Goal: Task Accomplishment & Management: Use online tool/utility

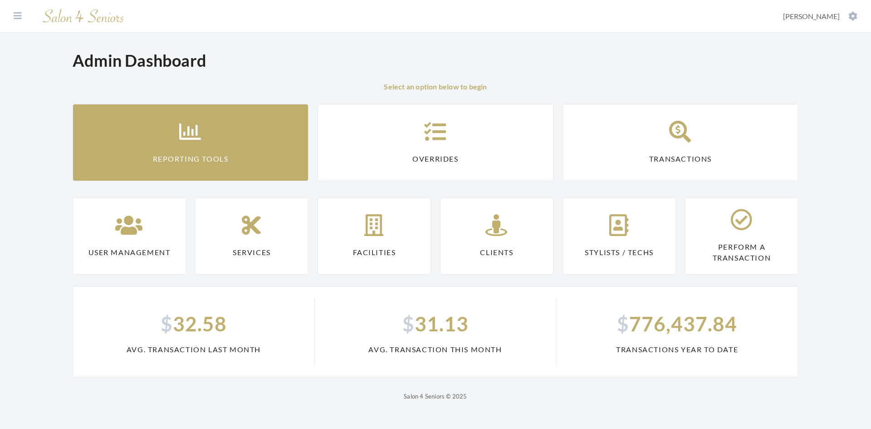
click at [222, 145] on link "Reporting Tools" at bounding box center [191, 142] width 236 height 77
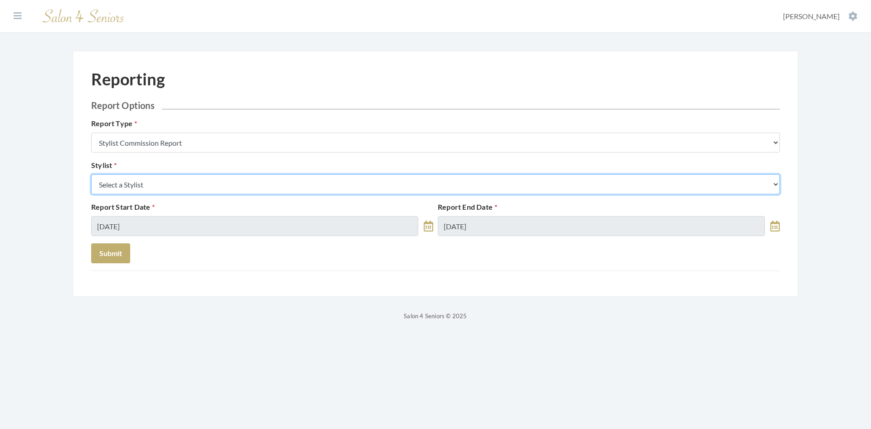
click at [176, 185] on select "Select a Stylist Alaina Krumm Alisha Teasley Anna White Ashley Venable Cassie B…" at bounding box center [435, 184] width 688 height 20
select select "166"
click at [91, 174] on select "Select a Stylist Alaina Krumm Alisha Teasley Anna White Ashley Venable Cassie B…" at bounding box center [435, 184] width 688 height 20
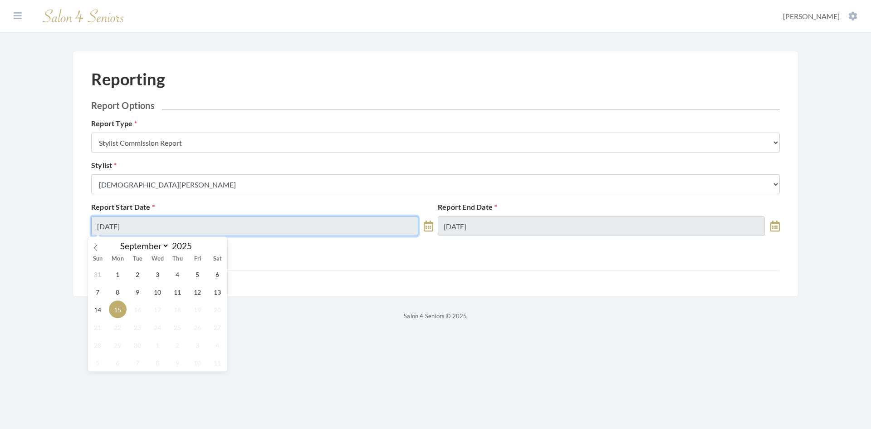
click at [152, 225] on input "09/15/2025" at bounding box center [254, 226] width 327 height 20
click at [139, 290] on span "9" at bounding box center [138, 292] width 18 height 18
type input "09/09/2025"
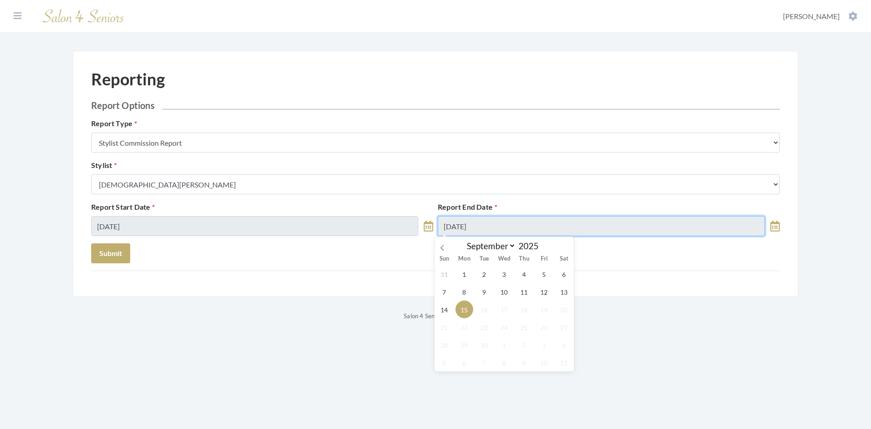
click at [512, 228] on input "09/15/2025" at bounding box center [601, 226] width 327 height 20
click at [523, 295] on span "11" at bounding box center [524, 292] width 18 height 18
type input "09/11/2025"
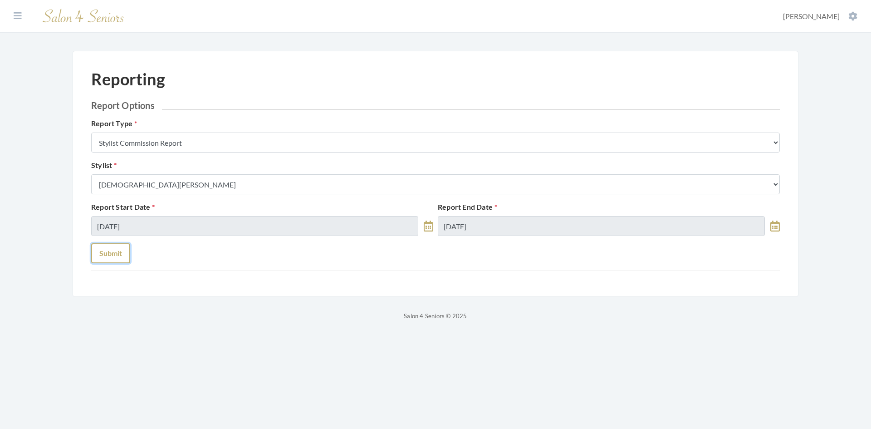
click at [110, 258] on button "Submit" at bounding box center [110, 253] width 39 height 20
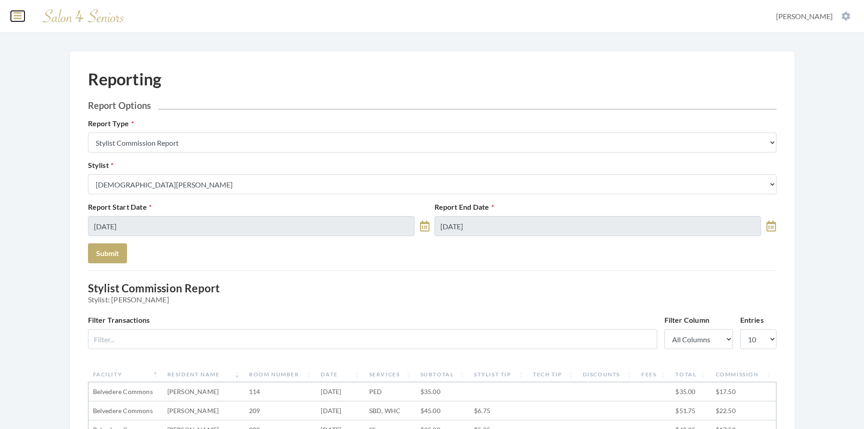
click at [14, 12] on icon at bounding box center [18, 15] width 8 height 9
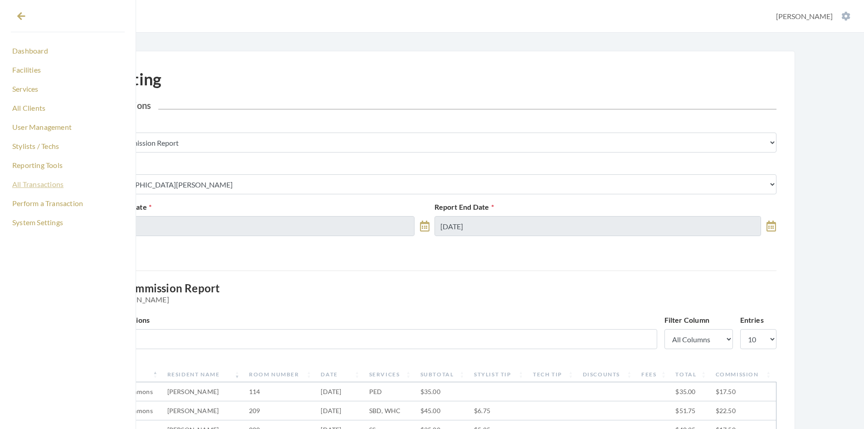
click at [42, 182] on link "All Transactions" at bounding box center [68, 183] width 114 height 15
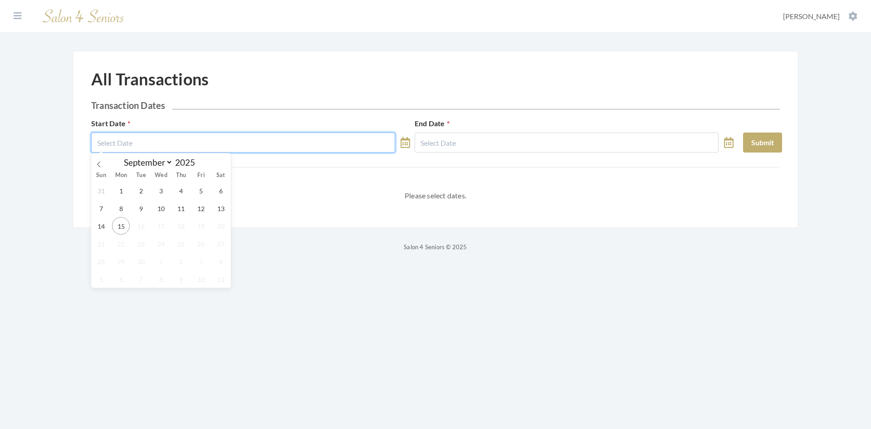
click at [143, 146] on input "text" at bounding box center [243, 142] width 304 height 20
click at [122, 210] on span "8" at bounding box center [121, 208] width 18 height 18
type input "[DATE]"
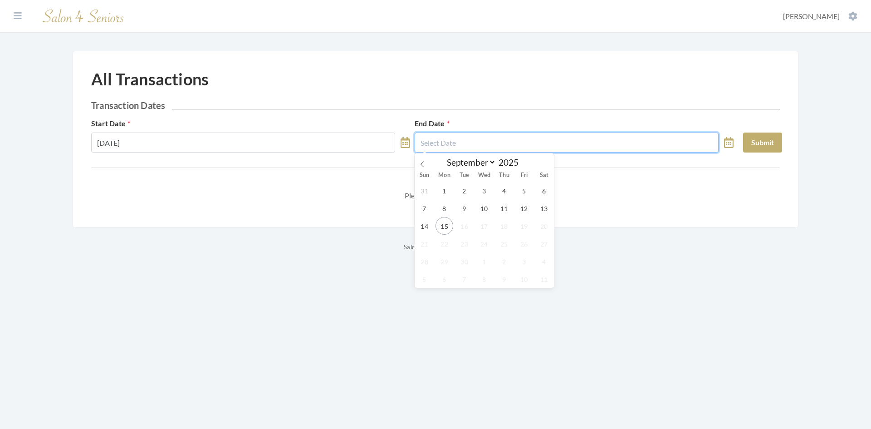
click at [466, 142] on input "text" at bounding box center [566, 142] width 304 height 20
click at [546, 209] on span "13" at bounding box center [544, 208] width 18 height 18
type input "[DATE]"
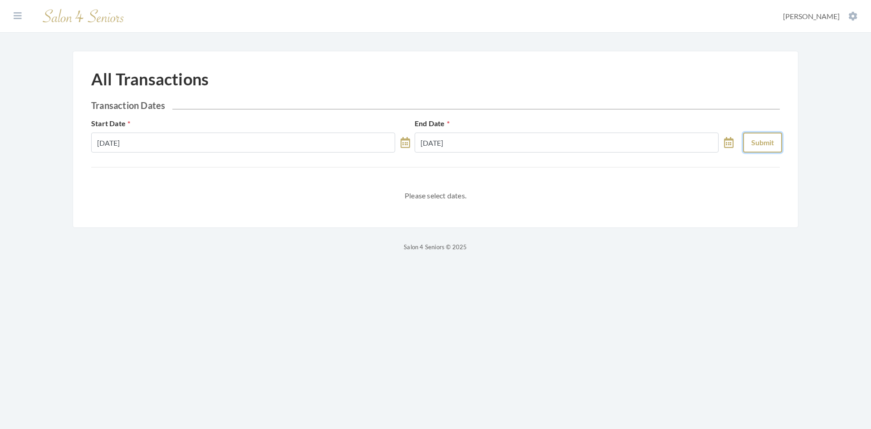
click at [755, 139] on button "Submit" at bounding box center [762, 142] width 39 height 20
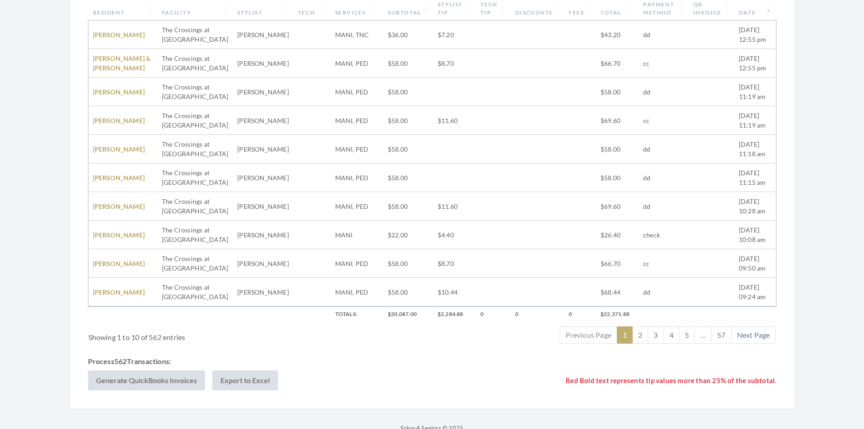
scroll to position [272, 0]
